Goal: Task Accomplishment & Management: Manage account settings

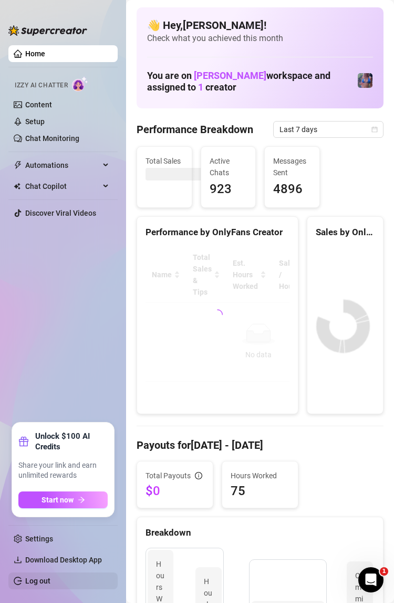
click at [49, 579] on link "Log out" at bounding box center [37, 580] width 25 height 8
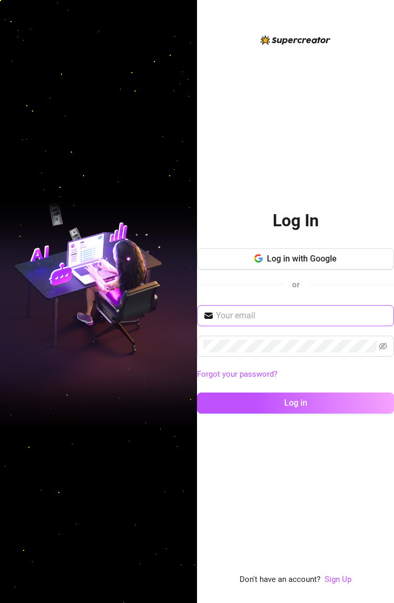
click at [271, 306] on span at bounding box center [295, 315] width 197 height 21
click at [265, 320] on input "text" at bounding box center [302, 315] width 172 height 13
type input "mattrix.vallejo@gmail.com"
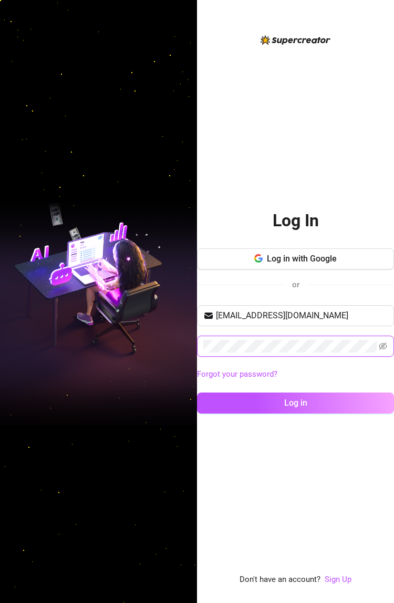
click at [197, 392] on button "Log in" at bounding box center [295, 402] width 197 height 21
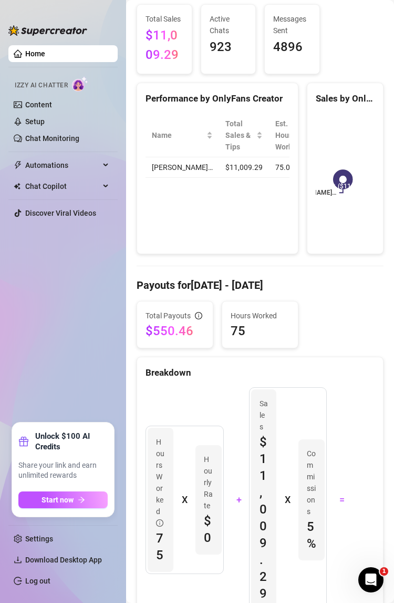
scroll to position [79, 0]
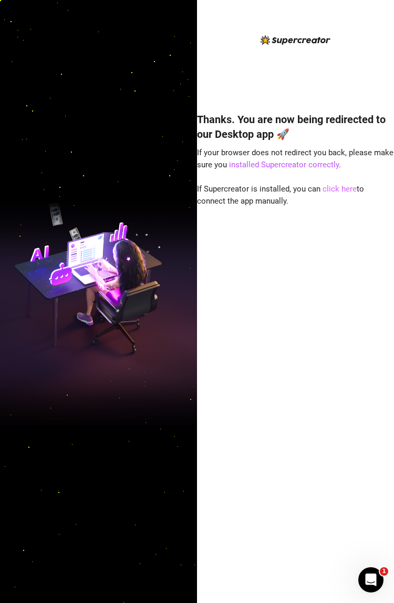
click at [336, 189] on link "click here" at bounding box center [340, 188] width 34 height 9
click at [343, 189] on link "click here" at bounding box center [340, 188] width 34 height 9
click at [336, 189] on link "click here" at bounding box center [340, 188] width 34 height 9
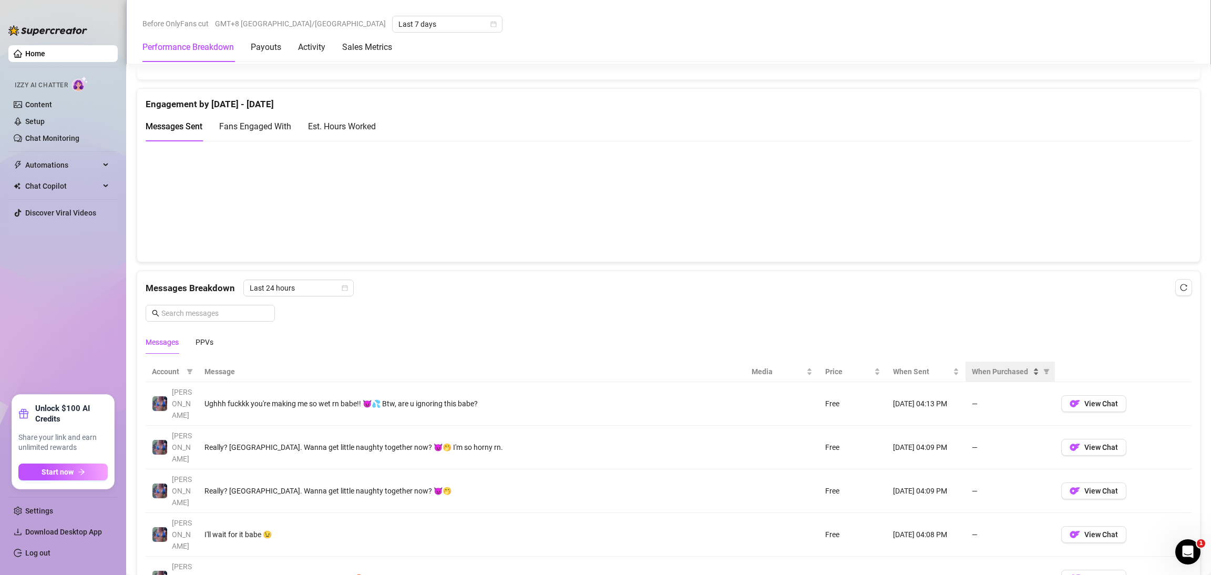
scroll to position [540, 0]
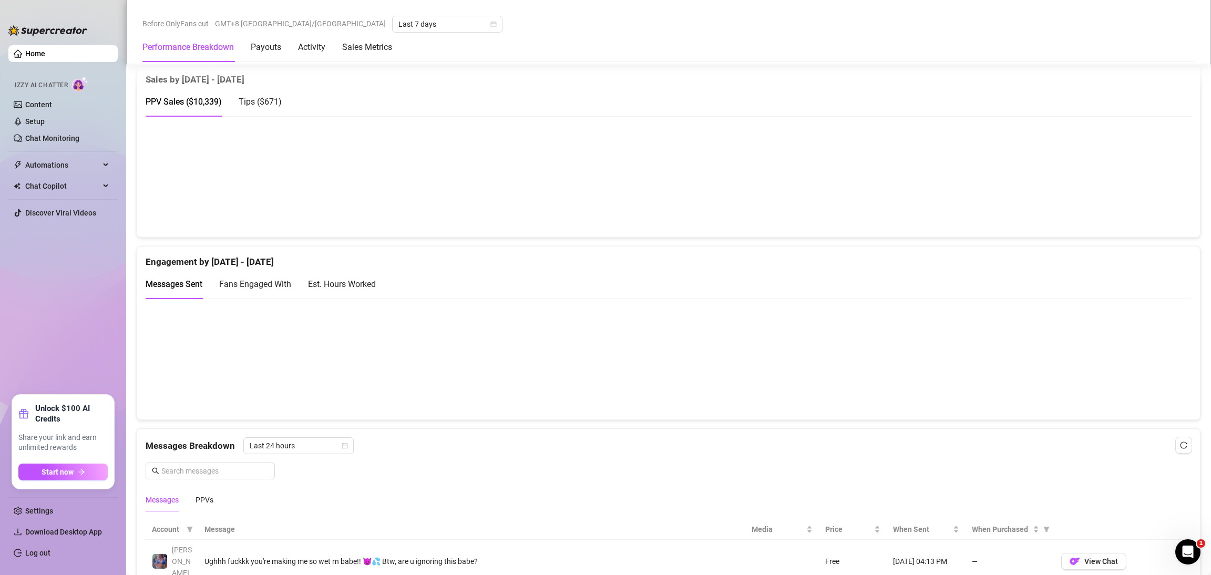
click at [46, 557] on link "Log out" at bounding box center [37, 553] width 25 height 8
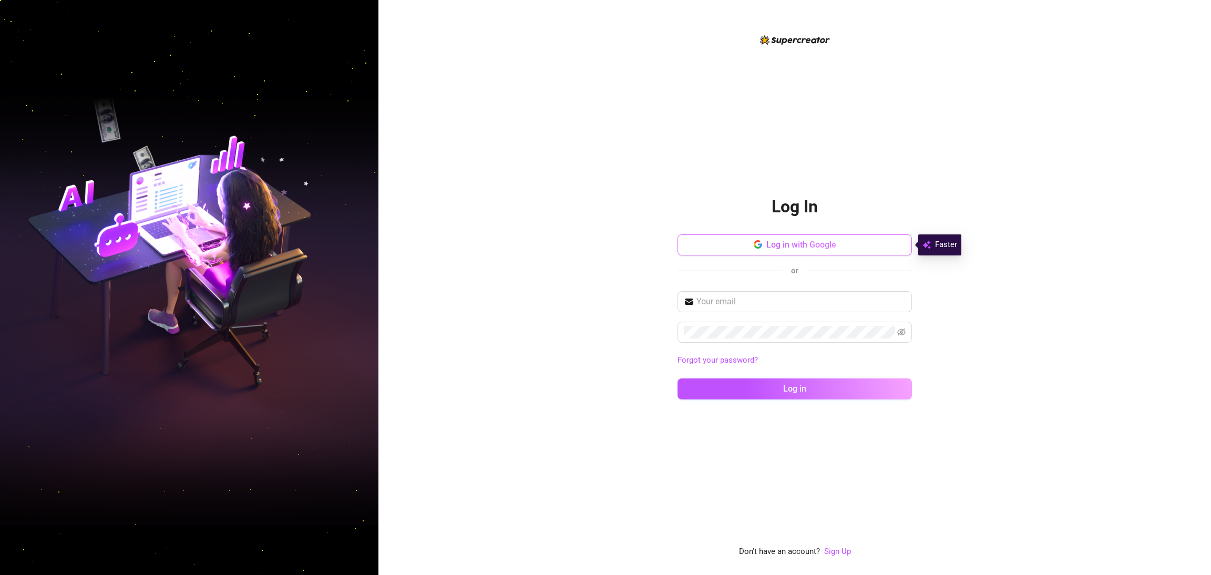
click at [784, 247] on span "Log in with Google" at bounding box center [802, 245] width 70 height 10
